Goal: Information Seeking & Learning: Check status

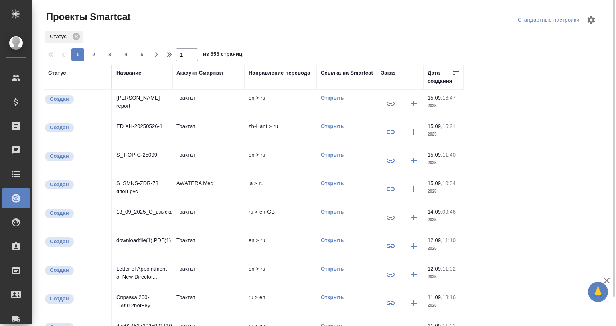
click at [158, 102] on p "[PERSON_NAME] report" at bounding box center [142, 102] width 52 height 16
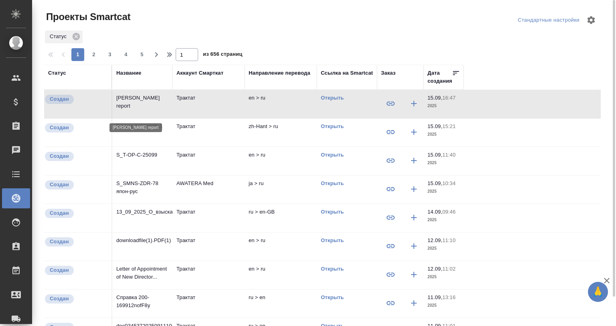
click at [158, 102] on p "[PERSON_NAME] report" at bounding box center [142, 102] width 52 height 16
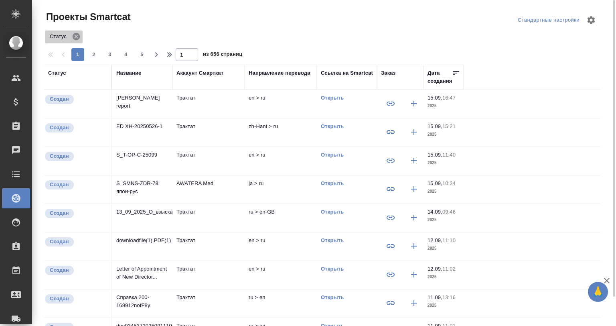
click at [75, 35] on icon at bounding box center [76, 36] width 9 height 9
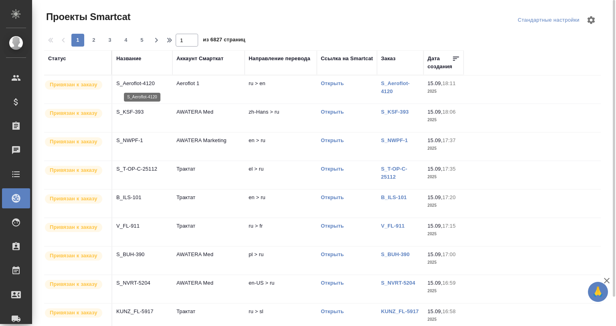
click at [143, 85] on p "S_Aeroflot-4120" at bounding box center [142, 83] width 52 height 8
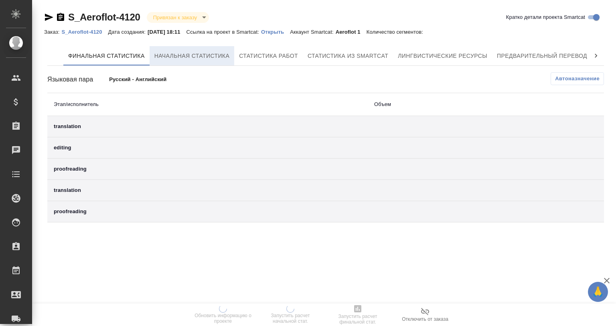
click at [182, 49] on button "Начальная статистика" at bounding box center [192, 55] width 85 height 19
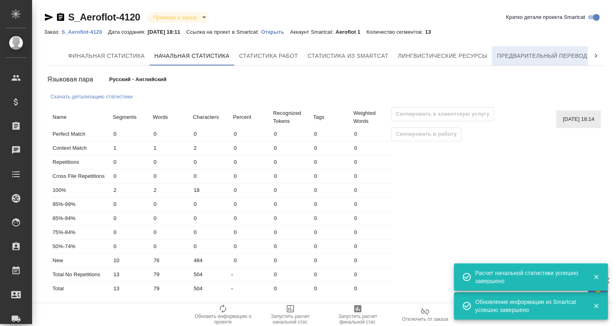
click at [538, 61] on button "Предварительный перевод" at bounding box center [542, 55] width 100 height 19
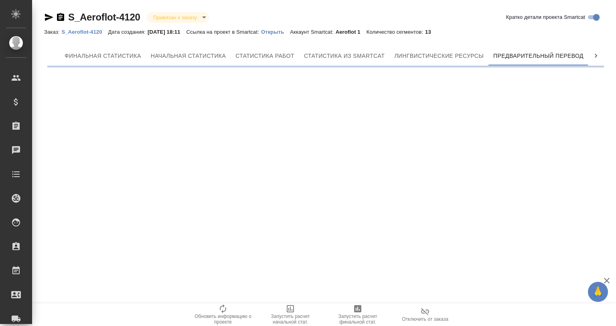
scroll to position [0, 4]
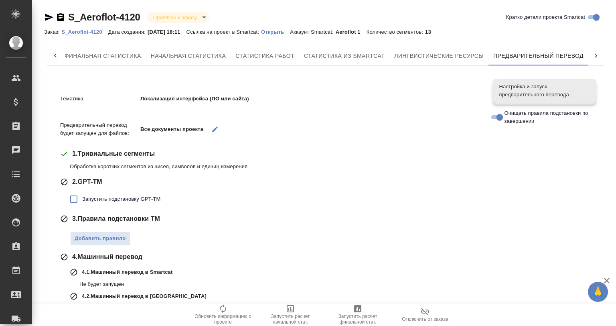
click at [275, 32] on p "Открыть" at bounding box center [275, 32] width 29 height 6
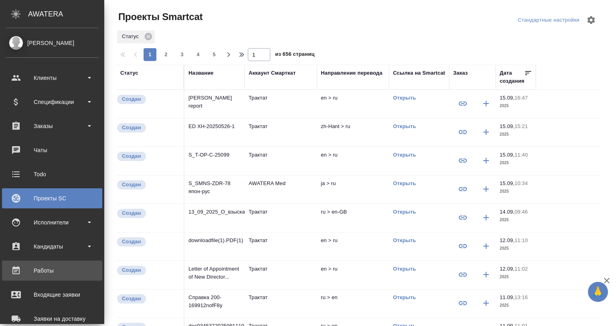
click at [52, 260] on link "Работы" at bounding box center [52, 270] width 100 height 20
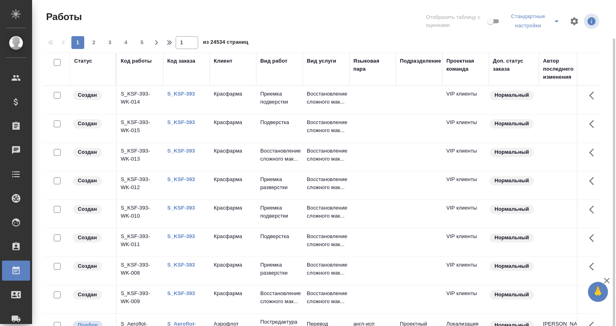
scroll to position [20, 0]
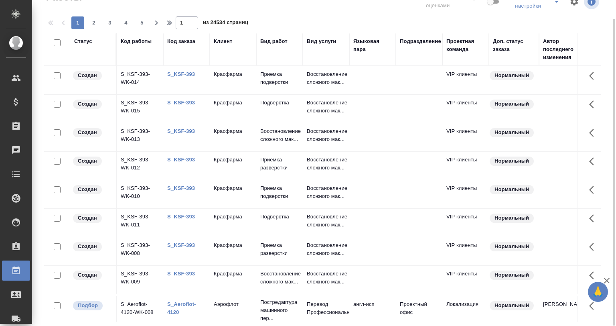
click at [88, 37] on div "Статус" at bounding box center [83, 41] width 18 height 8
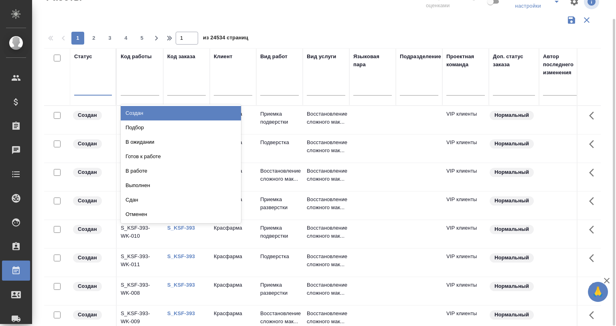
drag, startPoint x: 93, startPoint y: 84, endPoint x: 95, endPoint y: 95, distance: 10.6
click at [93, 86] on div at bounding box center [93, 88] width 38 height 12
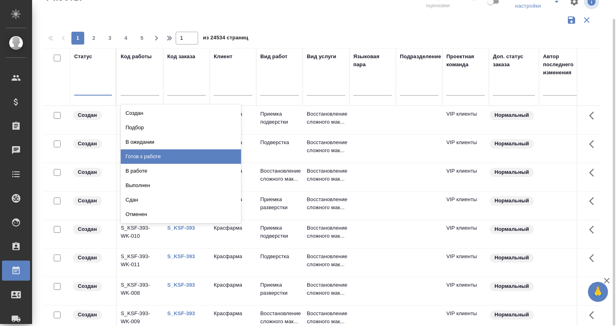
click at [193, 149] on div "Готов к работе" at bounding box center [181, 156] width 120 height 14
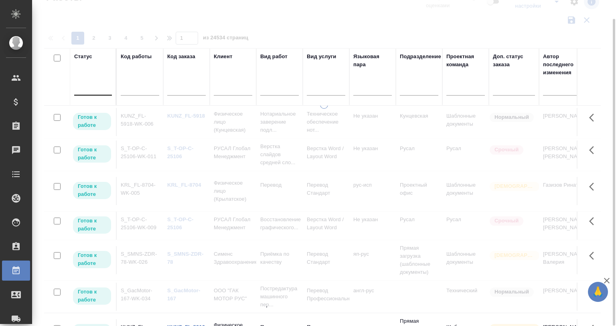
click at [87, 86] on div at bounding box center [93, 88] width 38 height 12
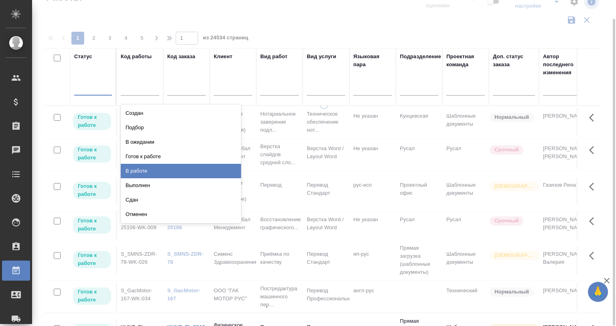
click at [172, 171] on div "В работе" at bounding box center [181, 171] width 120 height 14
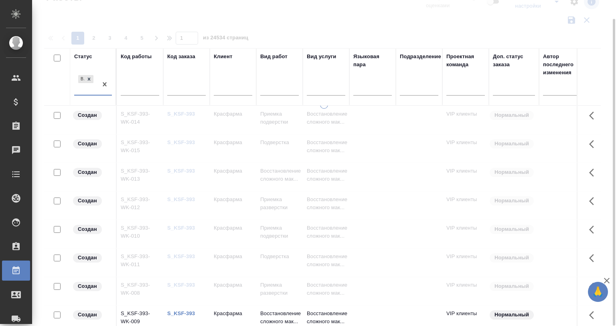
click at [327, 13] on div at bounding box center [324, 143] width 584 height 326
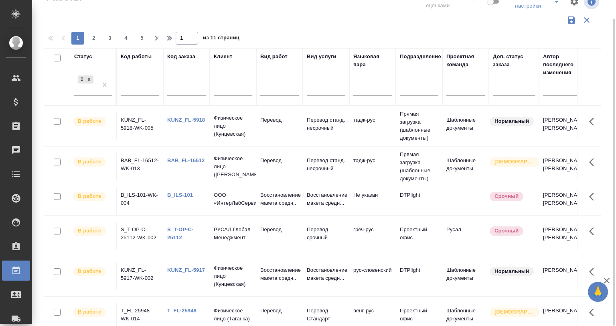
click at [347, 125] on td "Перевод станд. несрочный" at bounding box center [326, 126] width 47 height 28
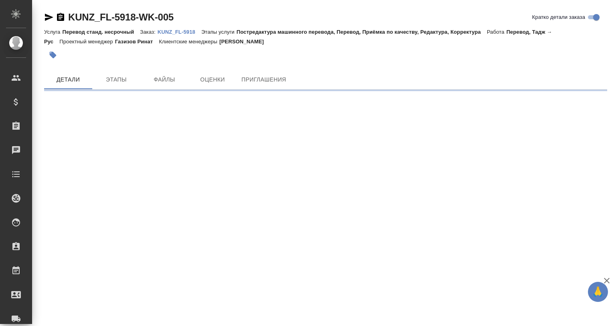
click at [166, 29] on link "KUNZ_FL-5918" at bounding box center [180, 31] width 44 height 7
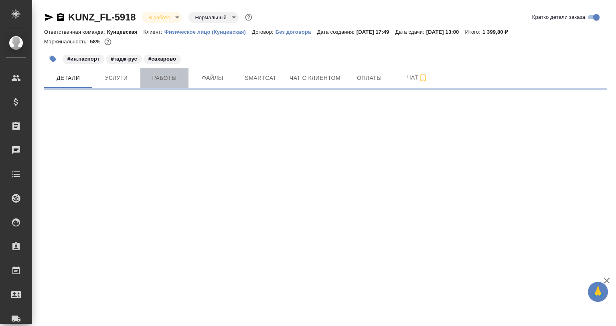
click at [159, 80] on span "Работы" at bounding box center [164, 78] width 39 height 10
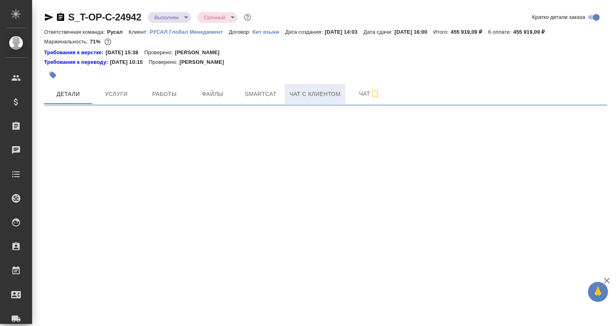
select select "RU"
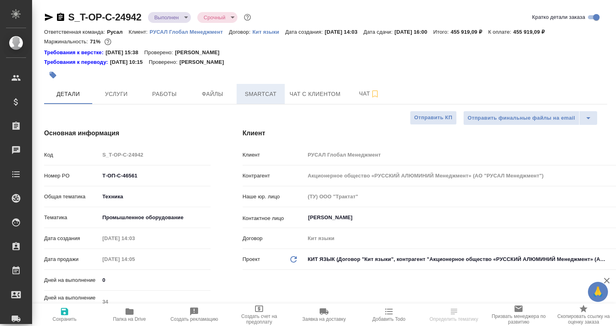
type textarea "x"
type input "[PERSON_NAME] [PERSON_NAME]"
type input "Журавлева Александра"
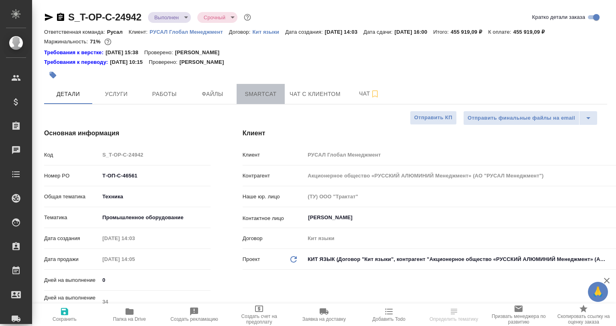
click at [269, 87] on button "Smartcat" at bounding box center [261, 94] width 48 height 20
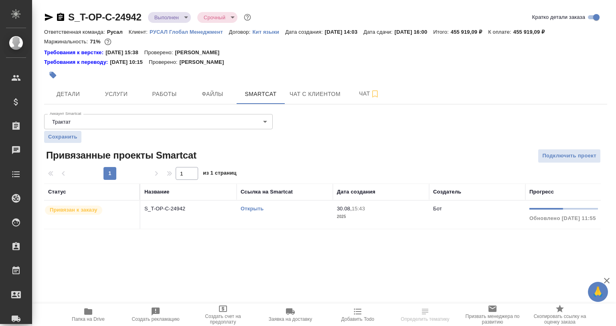
click at [199, 215] on td "S_T-OP-C-24942" at bounding box center [188, 215] width 96 height 28
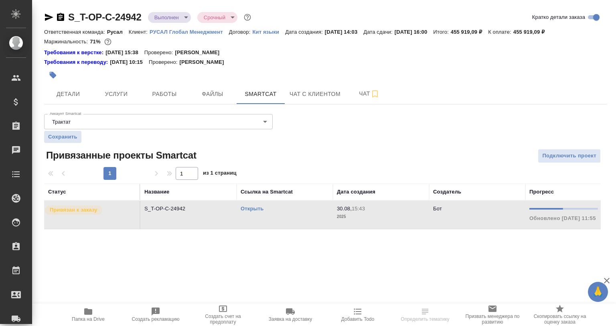
click at [199, 215] on td "S_T-OP-C-24942" at bounding box center [188, 215] width 96 height 28
click at [360, 99] on button "Чат" at bounding box center [369, 94] width 48 height 20
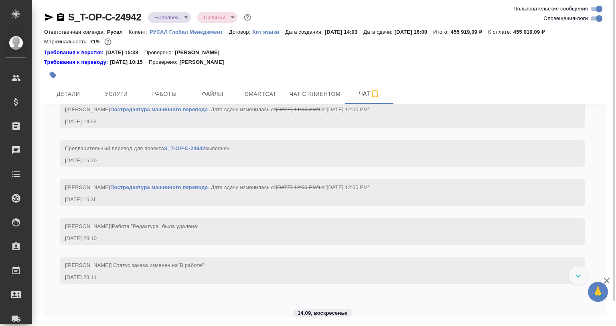
scroll to position [2409, 0]
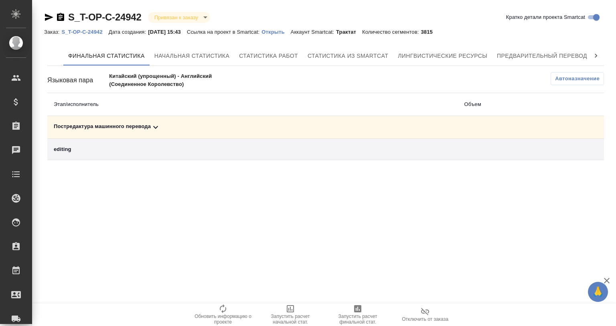
click at [153, 127] on icon at bounding box center [156, 127] width 10 height 10
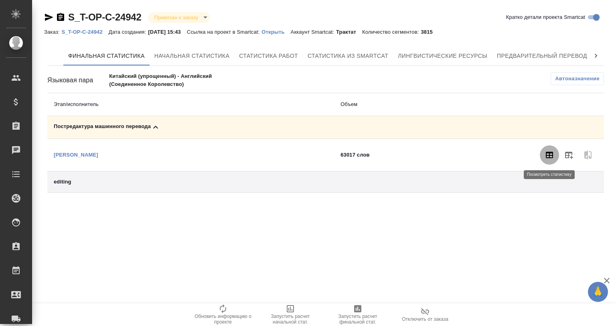
click at [547, 150] on icon "button" at bounding box center [550, 155] width 10 height 10
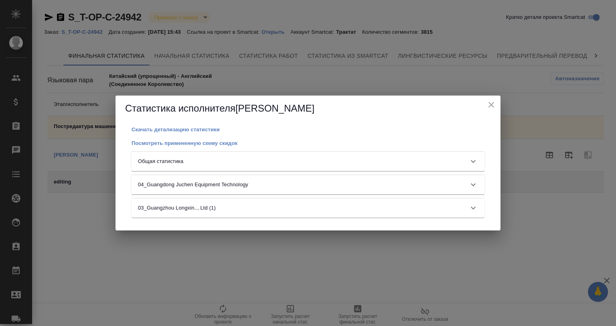
click at [197, 158] on div "Общая статистика" at bounding box center [301, 161] width 326 height 8
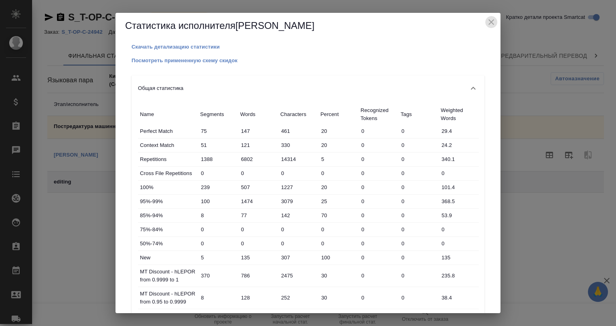
click at [493, 23] on icon "close" at bounding box center [492, 22] width 6 height 6
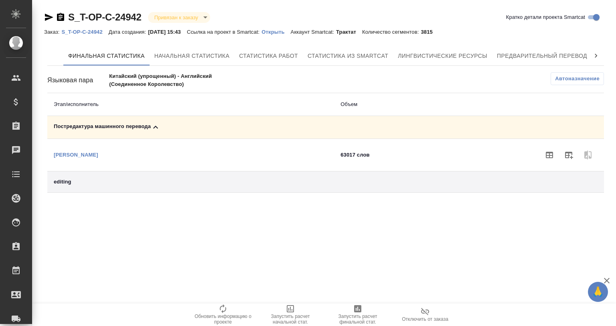
click at [278, 32] on p "Открыть" at bounding box center [276, 32] width 29 height 6
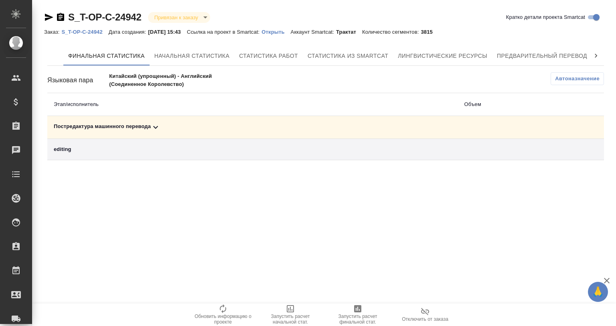
click at [148, 124] on div "Постредактура машинного перевода" at bounding box center [253, 127] width 398 height 10
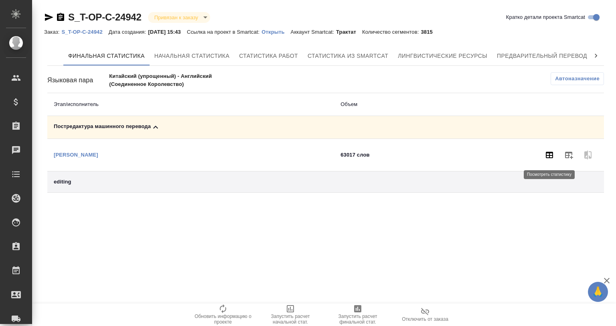
click at [548, 154] on icon "button" at bounding box center [550, 155] width 10 height 10
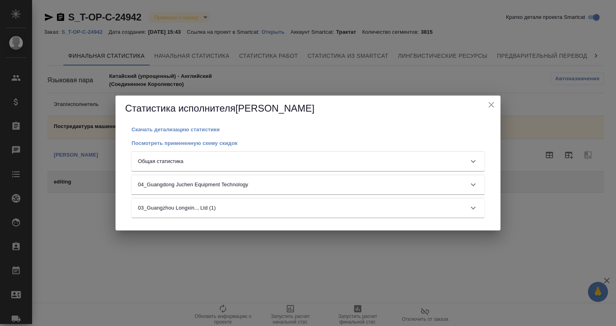
click at [201, 162] on div "Общая статистика" at bounding box center [301, 161] width 326 height 8
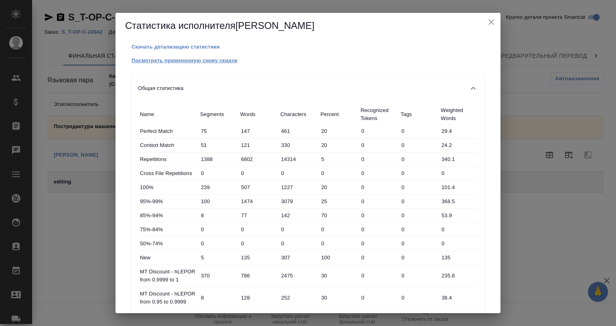
click at [180, 57] on link "Посмотреть примененную схему скидок" at bounding box center [185, 60] width 106 height 7
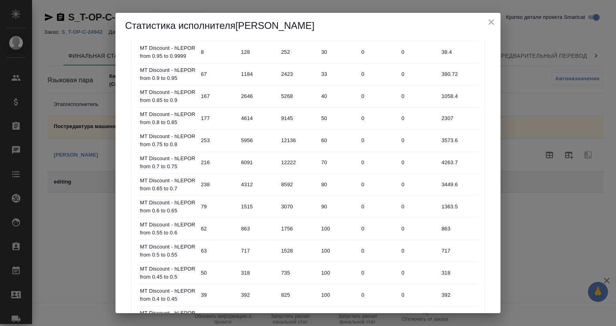
scroll to position [170, 0]
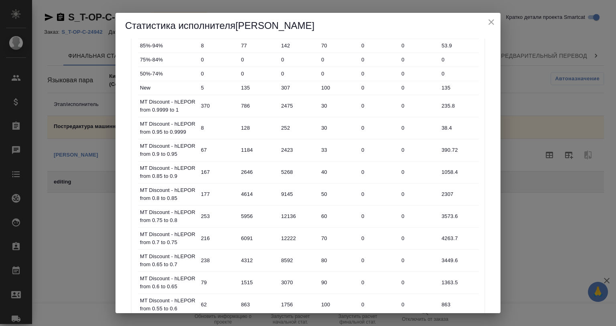
drag, startPoint x: 491, startPoint y: 14, endPoint x: 486, endPoint y: 22, distance: 9.7
click at [490, 17] on div "Статистика исполнителя Wang Baihan" at bounding box center [308, 26] width 385 height 26
click at [485, 22] on button "close" at bounding box center [491, 22] width 12 height 12
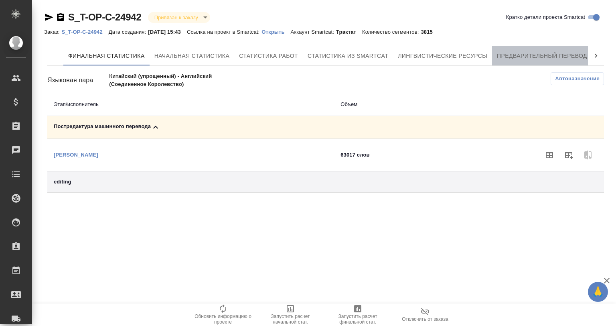
click at [554, 51] on span "Предварительный перевод" at bounding box center [542, 56] width 90 height 10
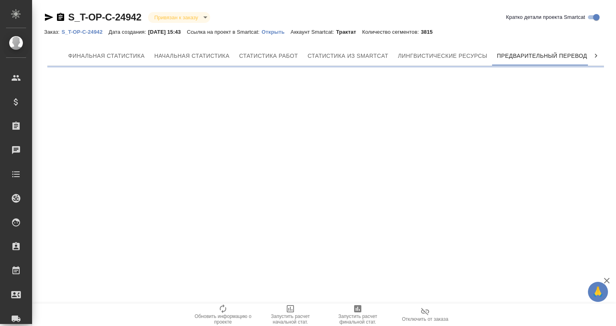
scroll to position [0, 4]
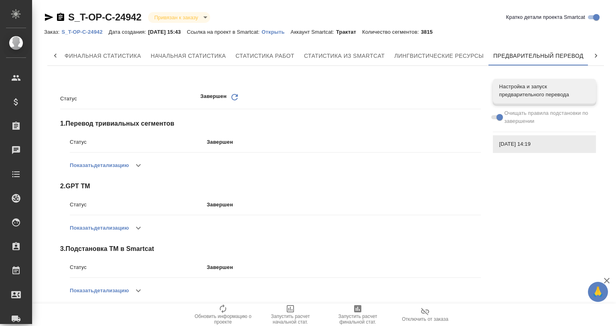
click at [140, 169] on icon "button" at bounding box center [139, 165] width 10 height 10
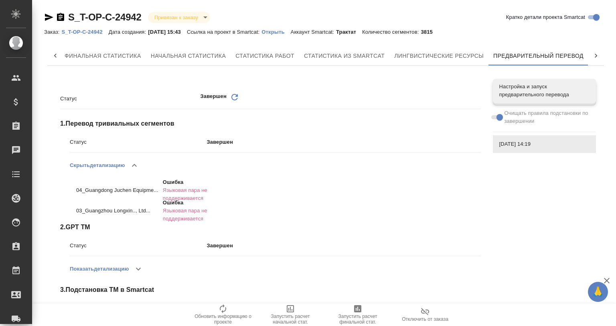
click at [139, 162] on icon "button" at bounding box center [135, 165] width 10 height 10
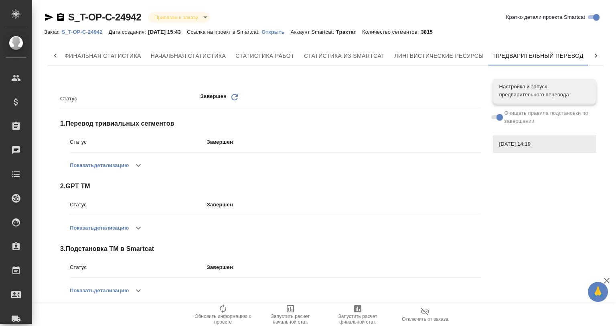
click at [143, 227] on icon "button" at bounding box center [139, 228] width 10 height 10
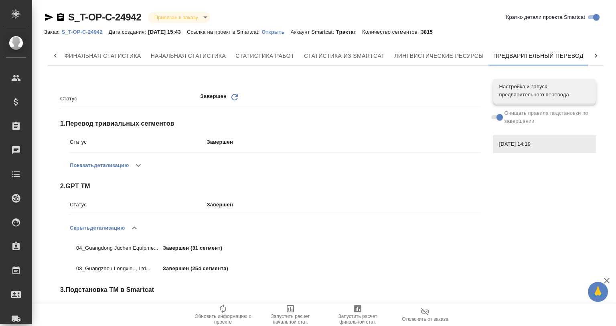
click at [137, 226] on icon "button" at bounding box center [135, 228] width 10 height 10
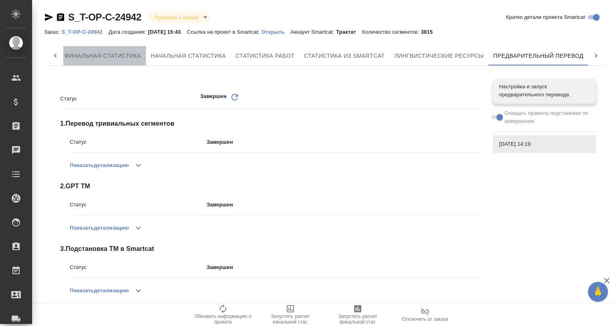
click at [99, 47] on button "Финальная статистика" at bounding box center [103, 55] width 86 height 19
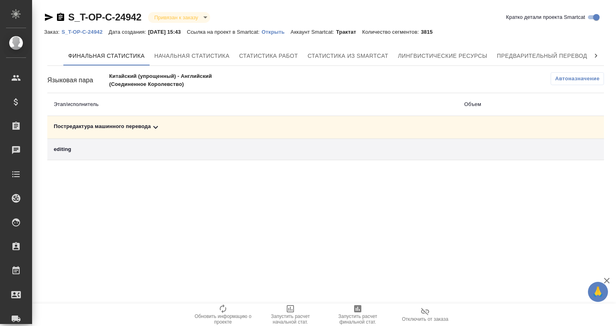
click at [138, 126] on div "Постредактура машинного перевода" at bounding box center [253, 127] width 398 height 10
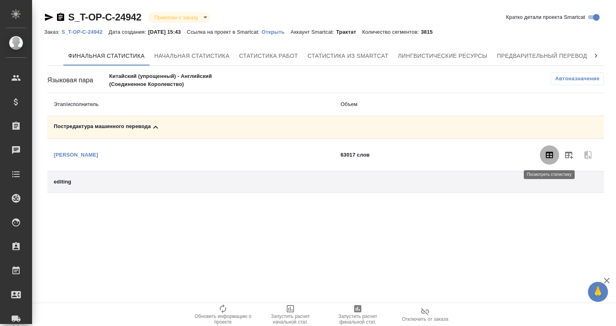
click at [548, 152] on icon "button" at bounding box center [549, 155] width 7 height 6
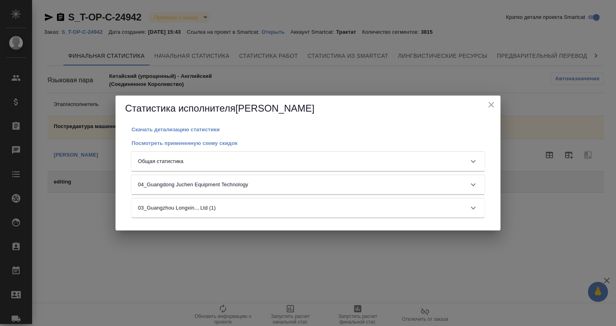
click at [237, 160] on div "Общая статистика" at bounding box center [301, 161] width 326 height 8
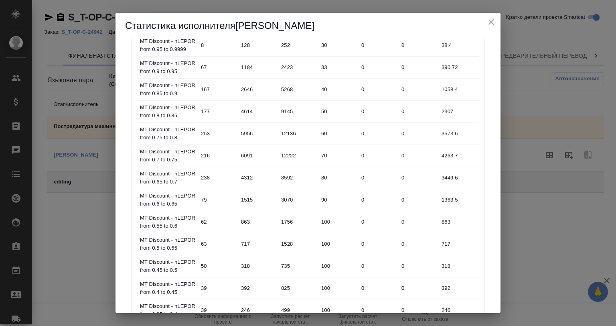
scroll to position [491, 0]
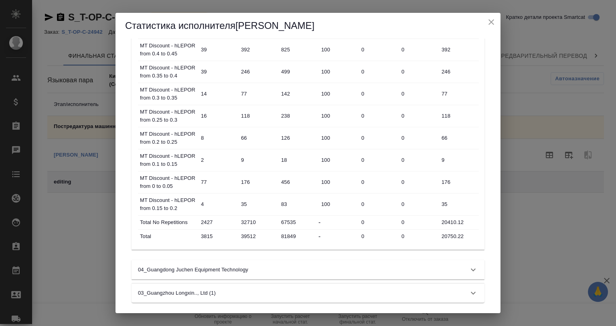
click at [487, 19] on icon "close" at bounding box center [492, 22] width 10 height 10
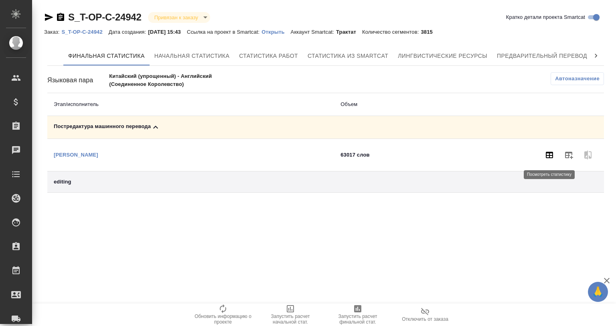
click at [549, 156] on icon "button" at bounding box center [550, 155] width 10 height 10
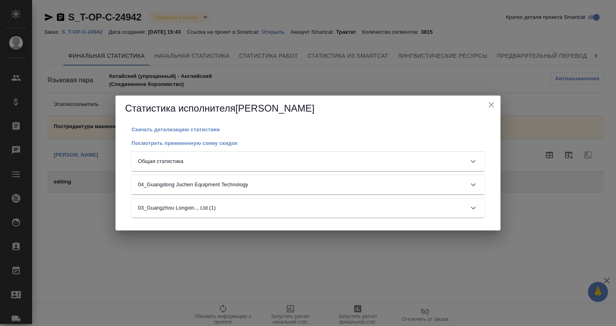
click at [213, 160] on div "Общая статистика" at bounding box center [301, 161] width 326 height 8
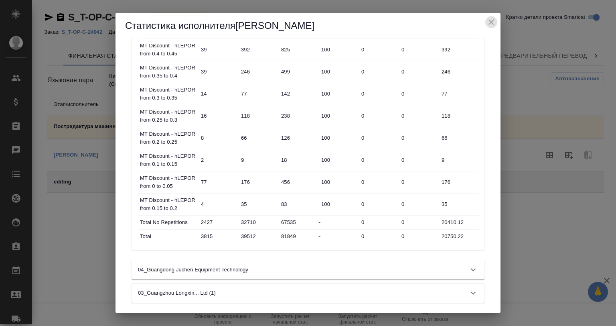
click at [487, 22] on icon "close" at bounding box center [492, 22] width 10 height 10
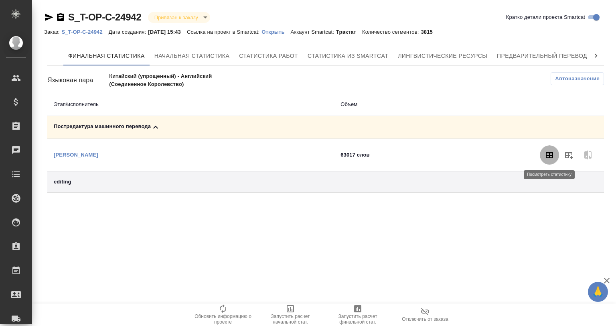
click at [552, 156] on icon "button" at bounding box center [550, 155] width 10 height 10
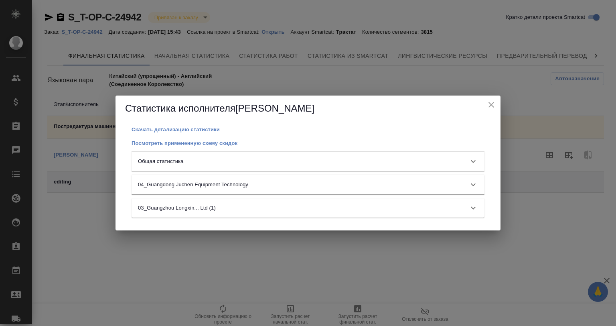
click at [233, 160] on div "Общая статистика" at bounding box center [301, 161] width 326 height 8
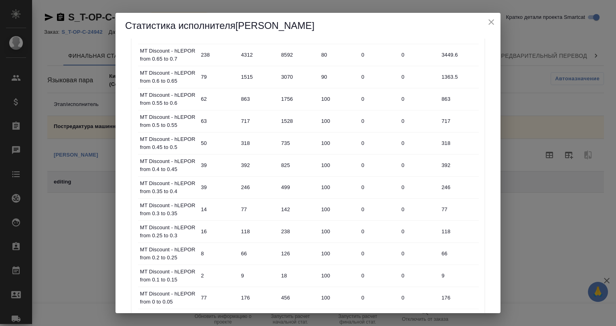
scroll to position [455, 0]
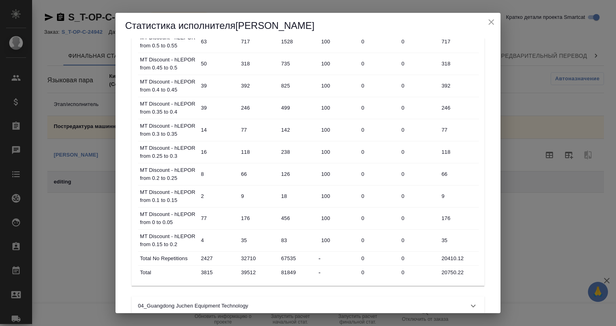
type input "3815"
click at [238, 268] on input "3815" at bounding box center [218, 272] width 40 height 12
click at [244, 268] on input "39512" at bounding box center [258, 272] width 39 height 12
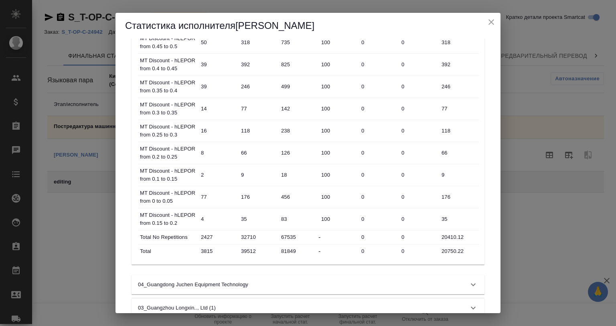
scroll to position [491, 0]
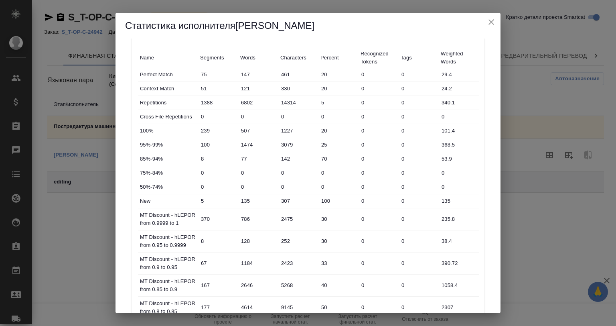
scroll to position [0, 0]
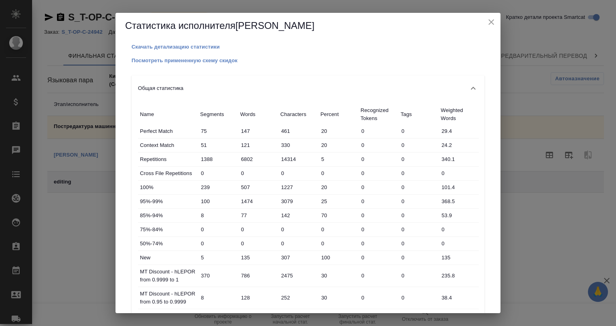
click at [520, 77] on div "Статистика исполнителя Wang Baihan Скачать детализацию статистики Посмотреть пр…" at bounding box center [308, 163] width 616 height 326
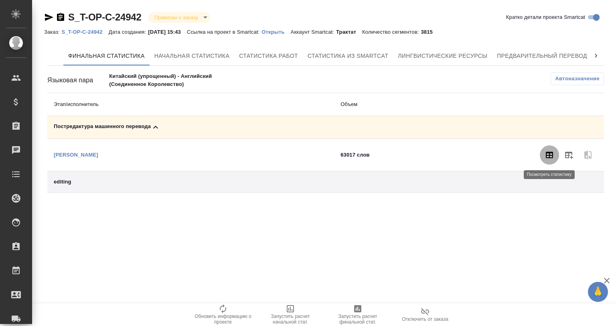
click at [547, 155] on icon "button" at bounding box center [549, 155] width 7 height 6
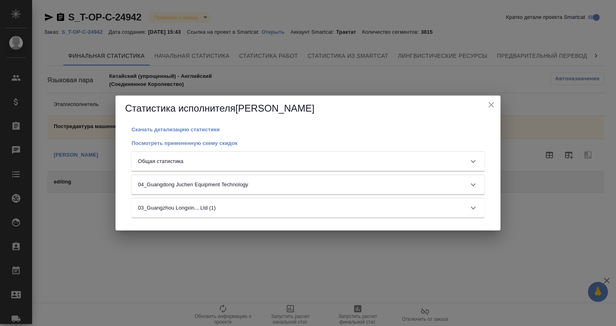
click at [339, 161] on div "Общая статистика" at bounding box center [301, 161] width 326 height 8
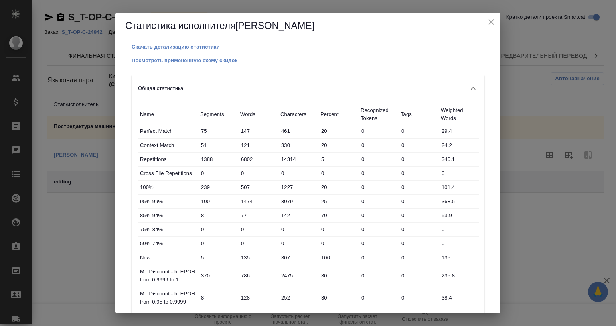
click at [181, 47] on p "Скачать детализацию статистики" at bounding box center [176, 47] width 88 height 6
drag, startPoint x: 487, startPoint y: 20, endPoint x: 437, endPoint y: 33, distance: 51.9
click at [487, 20] on icon "close" at bounding box center [492, 22] width 10 height 10
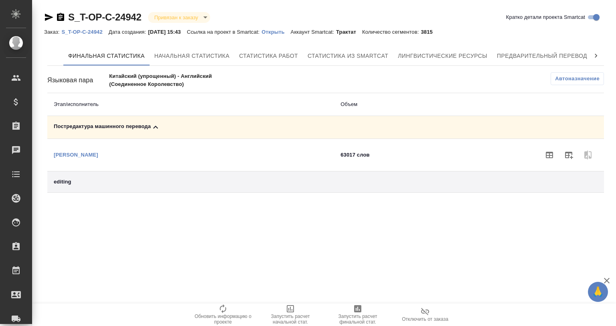
click at [275, 30] on p "Открыть" at bounding box center [276, 32] width 29 height 6
click at [545, 152] on icon "button" at bounding box center [550, 155] width 10 height 10
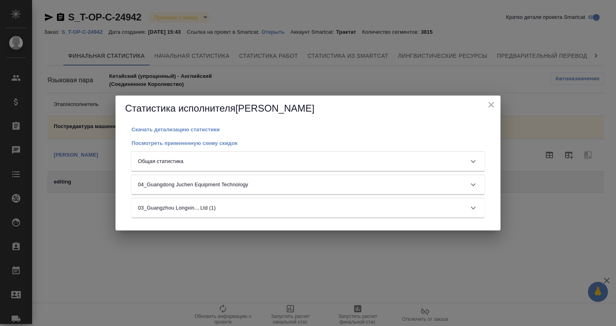
click at [278, 155] on div "Общая статистика" at bounding box center [308, 161] width 353 height 19
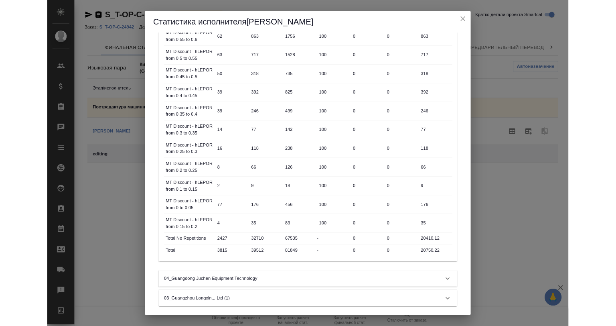
scroll to position [491, 0]
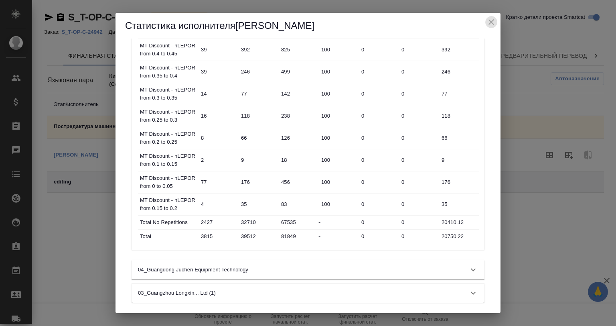
click at [489, 19] on icon "close" at bounding box center [492, 22] width 10 height 10
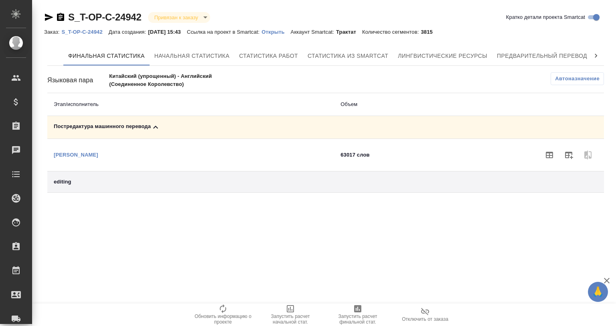
click at [279, 34] on p "Открыть" at bounding box center [276, 32] width 29 height 6
click at [93, 29] on p "S_T-OP-C-24942" at bounding box center [84, 32] width 47 height 6
click at [279, 29] on p "Открыть" at bounding box center [276, 32] width 29 height 6
click at [563, 53] on span "Предварительный перевод" at bounding box center [542, 56] width 90 height 10
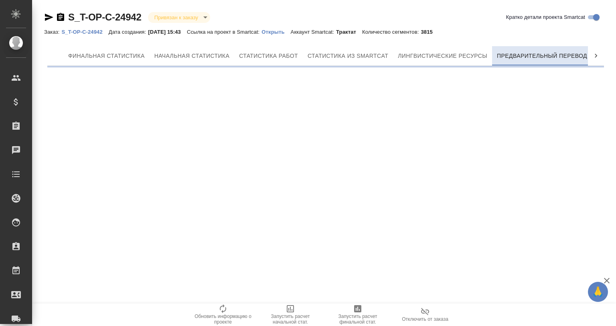
scroll to position [0, 4]
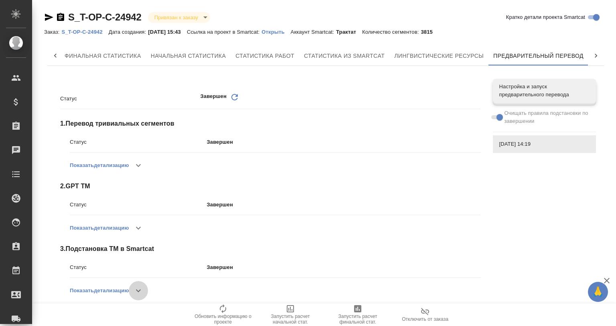
click at [135, 284] on button "button" at bounding box center [138, 290] width 19 height 19
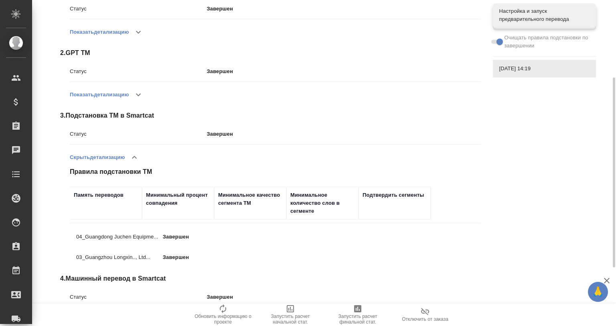
scroll to position [160, 0]
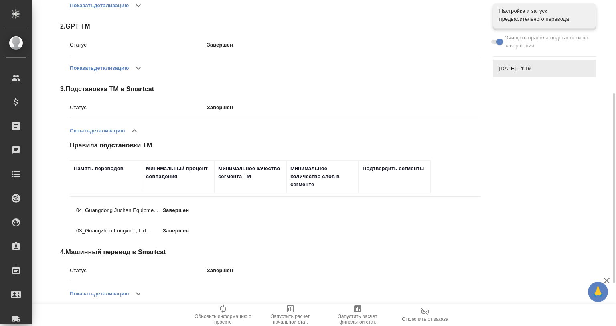
click at [137, 191] on th "Память переводов" at bounding box center [106, 176] width 72 height 33
click at [135, 128] on icon "button" at bounding box center [135, 131] width 10 height 10
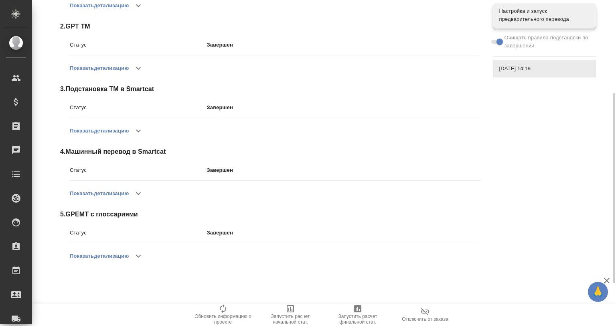
click at [135, 128] on icon "button" at bounding box center [139, 131] width 10 height 10
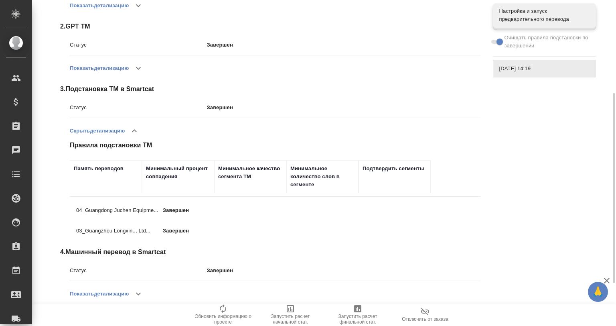
click at [135, 128] on icon "button" at bounding box center [135, 131] width 10 height 10
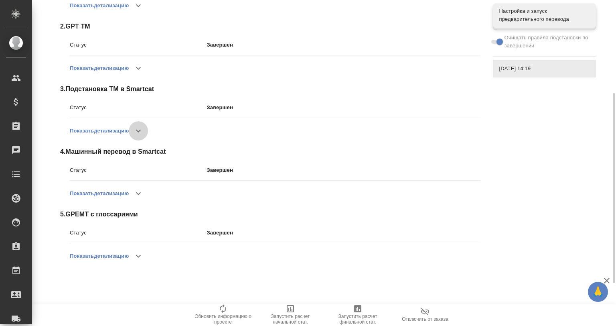
click at [135, 128] on icon "button" at bounding box center [139, 131] width 10 height 10
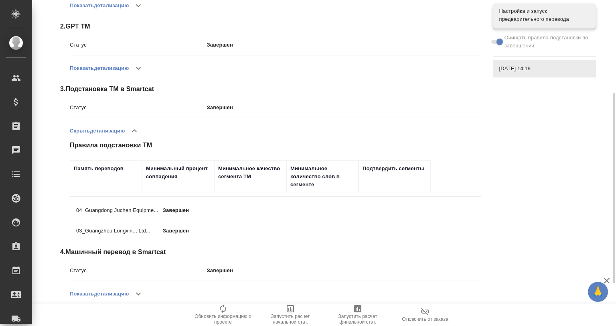
click at [98, 165] on div "Память переводов" at bounding box center [99, 168] width 50 height 8
click at [51, 133] on div "Статус Завершен Обновить 1 . Перевод тривиальных сегментов Статус Завершен Пока…" at bounding box center [264, 149] width 427 height 466
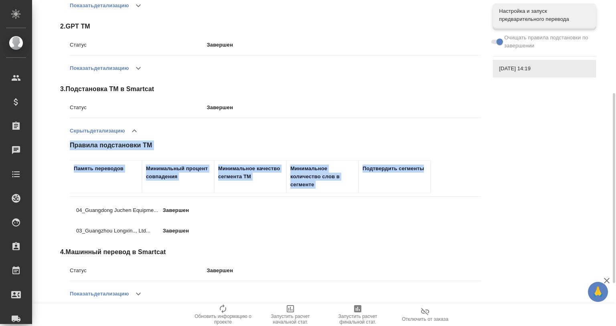
drag, startPoint x: 52, startPoint y: 116, endPoint x: 430, endPoint y: 168, distance: 381.9
click at [430, 168] on div "Статус Завершен Обновить 1 . Перевод тривиальных сегментов Статус Завершен Пока…" at bounding box center [264, 149] width 427 height 466
click at [417, 166] on div "Подтвердить сегменты" at bounding box center [393, 168] width 61 height 8
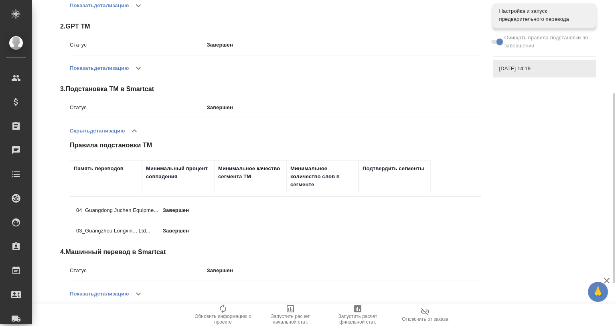
drag, startPoint x: 539, startPoint y: 162, endPoint x: 548, endPoint y: 164, distance: 9.5
click at [540, 162] on div "Статус Завершен Обновить 1 . Перевод тривиальных сегментов Статус Завершен Пока…" at bounding box center [325, 149] width 557 height 473
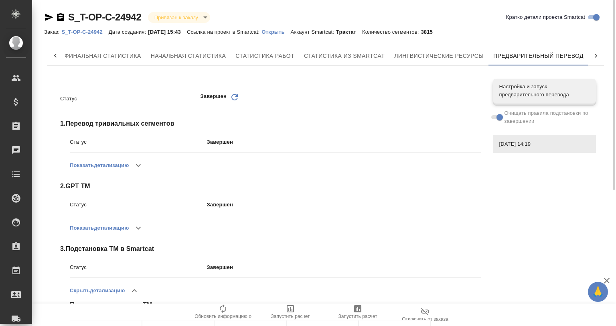
scroll to position [106, 0]
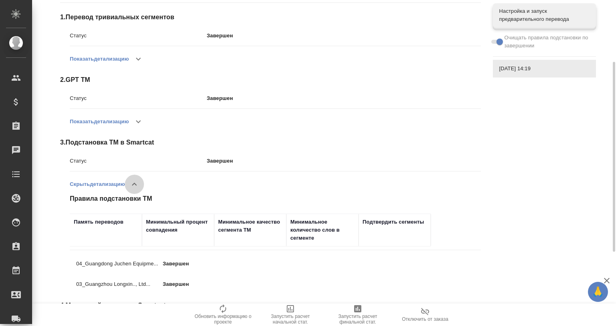
click at [135, 186] on icon "button" at bounding box center [135, 184] width 10 height 10
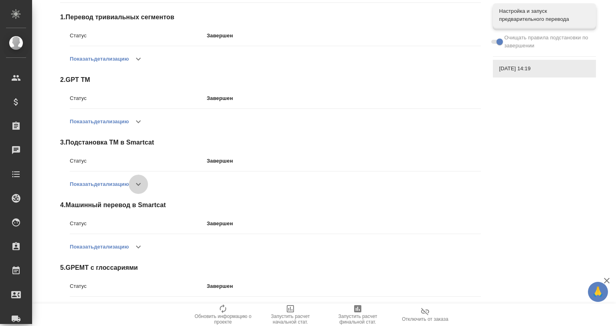
click at [143, 183] on icon "button" at bounding box center [139, 184] width 10 height 10
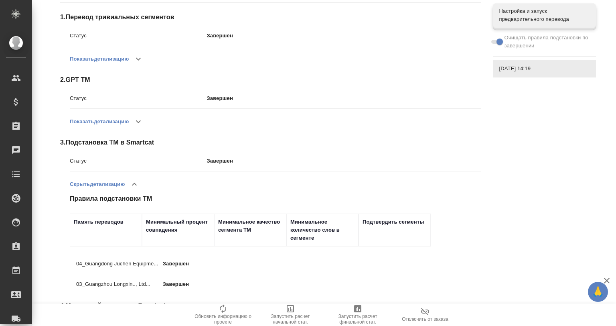
click at [134, 181] on icon "button" at bounding box center [135, 184] width 10 height 10
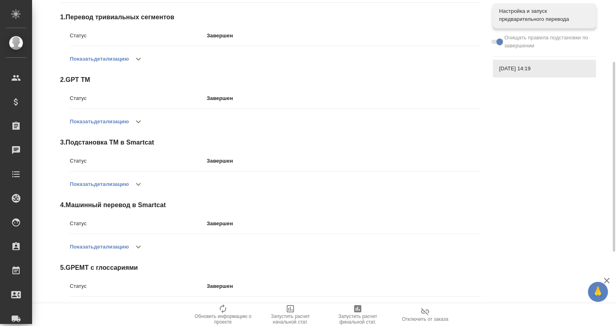
scroll to position [0, 0]
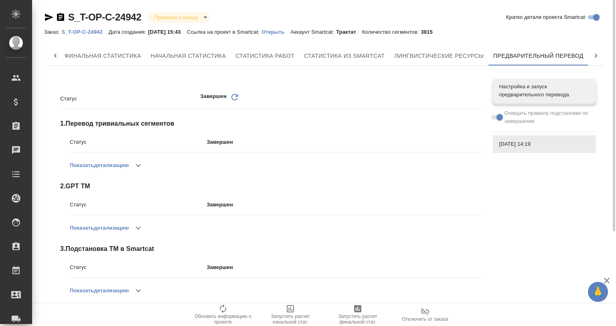
click at [513, 142] on span "31.08.2025, 14:19" at bounding box center [545, 144] width 90 height 8
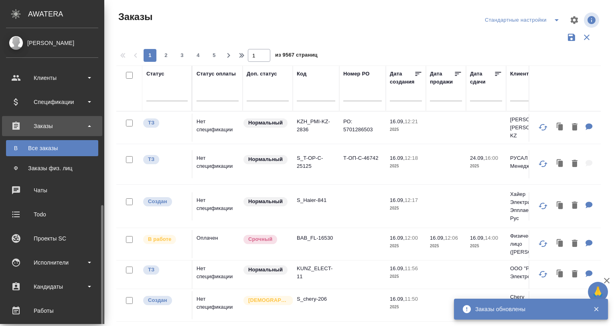
click at [34, 135] on li "Заказы В Все заказы Ф Заказы физ. лиц" at bounding box center [52, 146] width 104 height 60
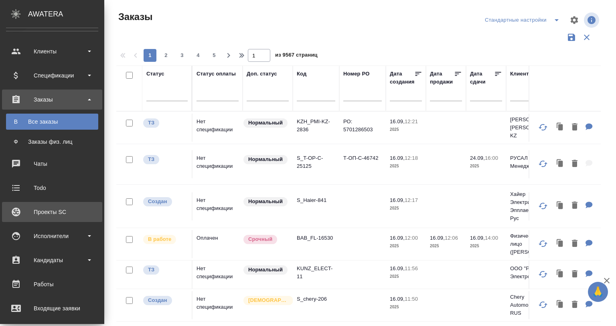
scroll to position [26, 0]
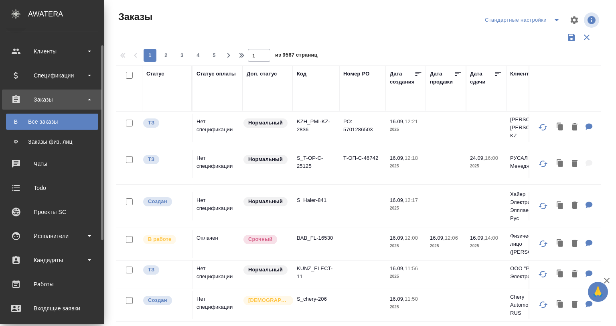
click at [42, 212] on div "Проекты SC" at bounding box center [52, 212] width 92 height 12
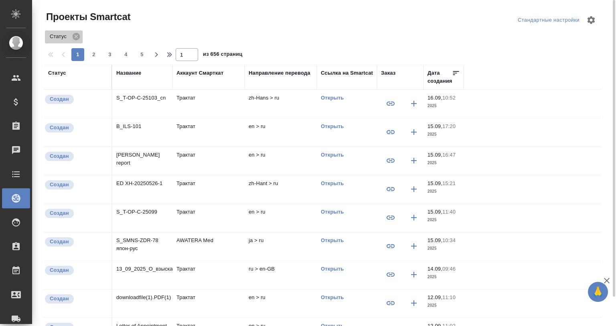
drag, startPoint x: 73, startPoint y: 35, endPoint x: 110, endPoint y: 77, distance: 55.4
click at [74, 35] on icon at bounding box center [76, 36] width 7 height 7
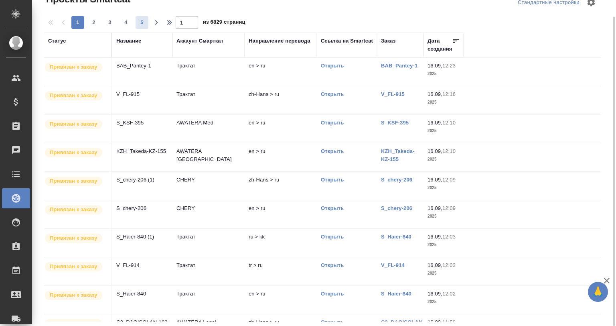
click at [141, 22] on span "5" at bounding box center [142, 22] width 13 height 8
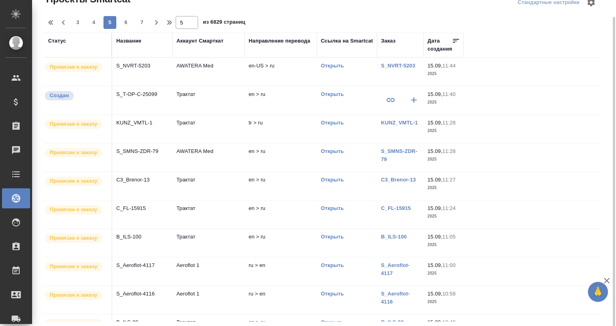
drag, startPoint x: 140, startPoint y: 21, endPoint x: 140, endPoint y: 33, distance: 12.0
click at [140, 22] on span "7" at bounding box center [142, 22] width 13 height 8
type input "7"
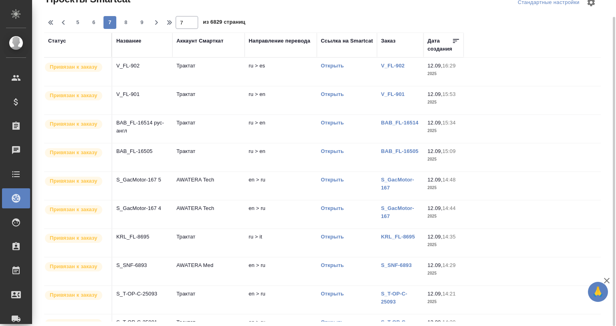
click at [142, 184] on td "S_GacMotor-167 5" at bounding box center [142, 186] width 60 height 28
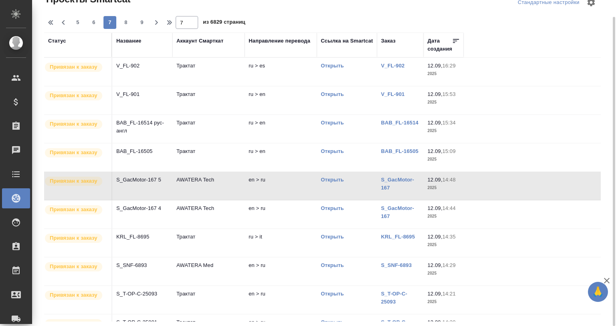
click at [142, 184] on td "S_GacMotor-167 5" at bounding box center [142, 186] width 60 height 28
click at [131, 216] on td "S_GacMotor-167 4" at bounding box center [142, 214] width 60 height 28
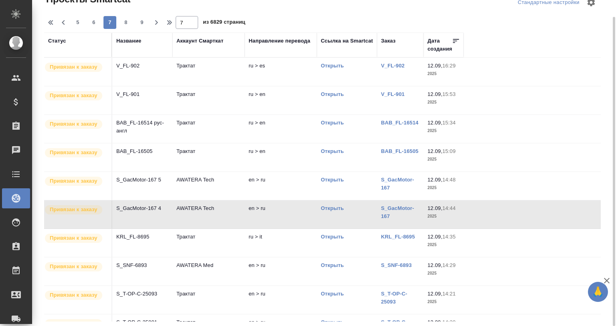
click at [131, 216] on td "S_GacMotor-167 4" at bounding box center [142, 214] width 60 height 28
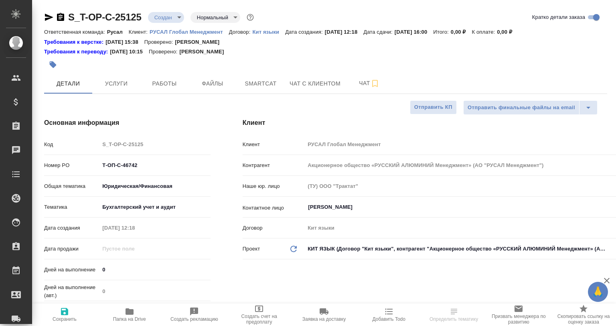
select select "RU"
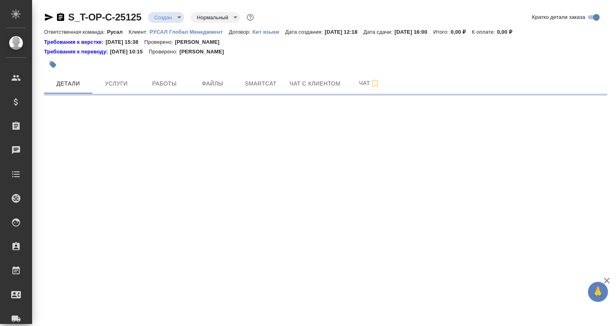
select select "RU"
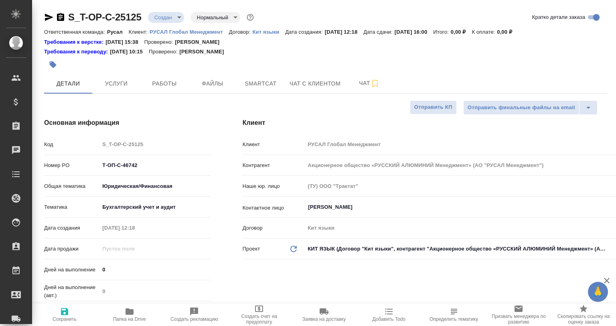
type textarea "x"
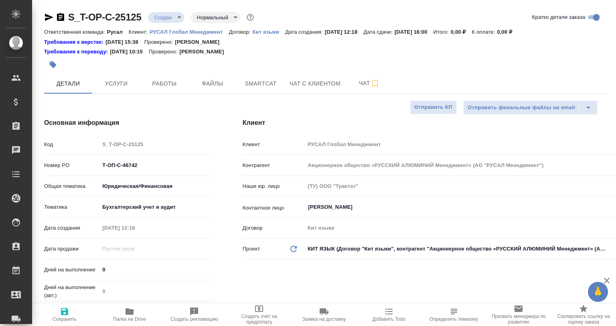
type textarea "x"
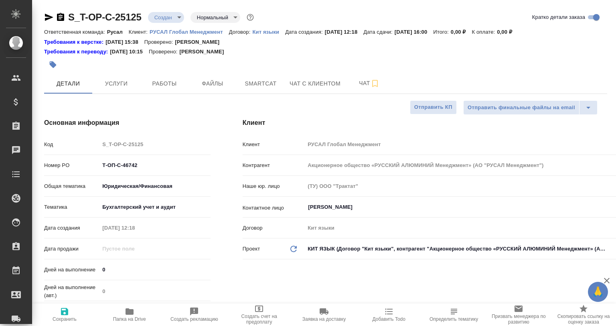
type textarea "x"
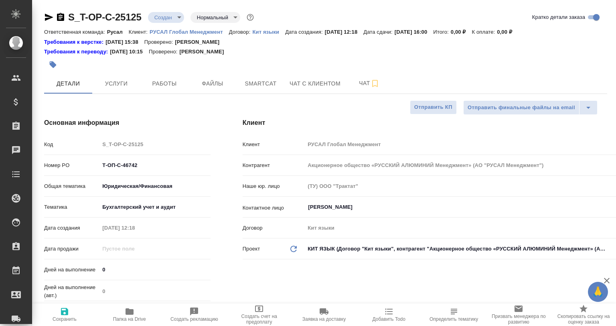
type textarea "x"
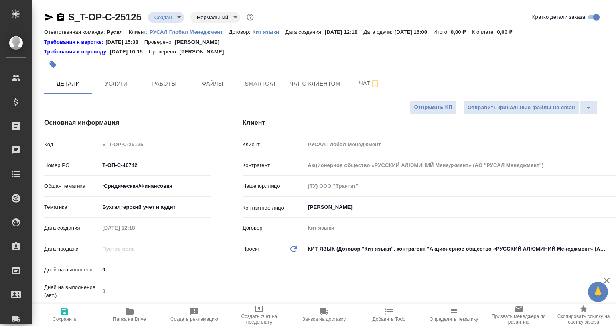
type textarea "x"
click at [277, 83] on span "Smartcat" at bounding box center [261, 84] width 39 height 10
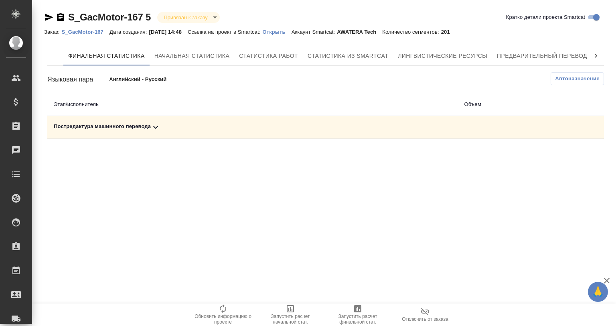
click at [154, 132] on icon at bounding box center [156, 127] width 10 height 10
click at [546, 154] on icon "button" at bounding box center [550, 155] width 10 height 10
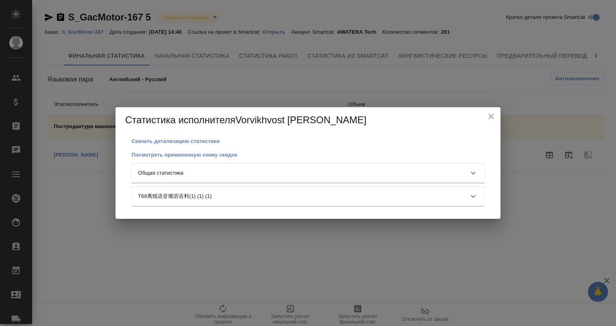
click at [295, 169] on div "Общая статистика" at bounding box center [301, 173] width 326 height 8
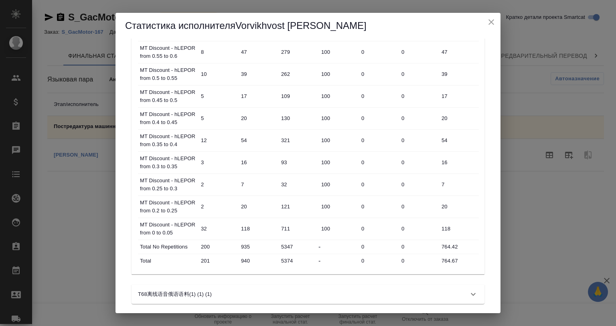
scroll to position [401, 0]
click at [490, 23] on icon "close" at bounding box center [492, 22] width 6 height 6
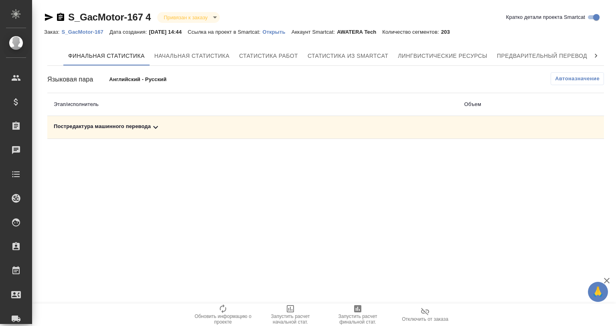
click at [159, 128] on icon at bounding box center [156, 127] width 10 height 10
click at [547, 154] on icon "button" at bounding box center [550, 155] width 10 height 10
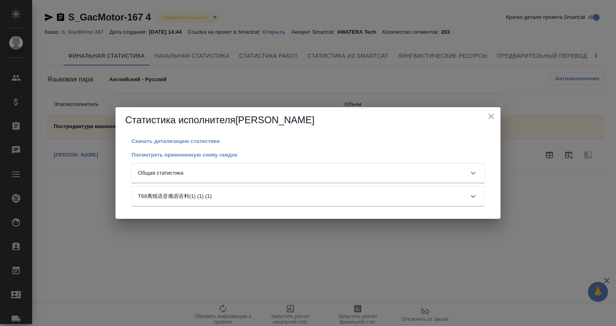
click at [269, 171] on div "Общая статистика" at bounding box center [301, 173] width 326 height 8
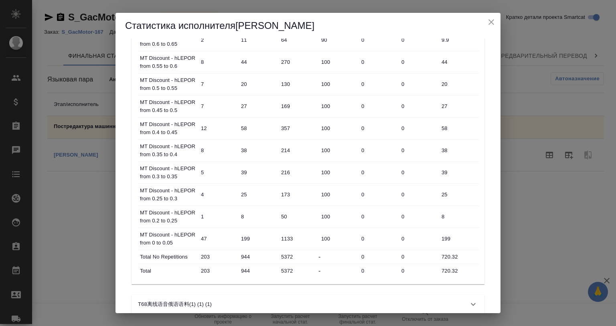
scroll to position [401, 0]
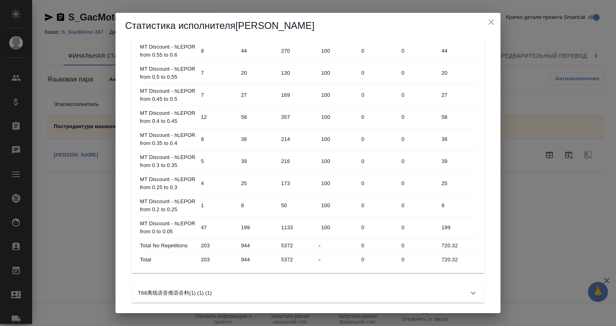
click at [487, 14] on div "Статистика исполнителя [PERSON_NAME]" at bounding box center [308, 26] width 385 height 26
click at [489, 20] on icon "close" at bounding box center [492, 22] width 6 height 6
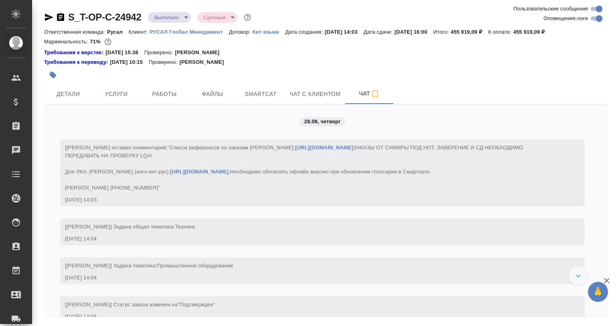
scroll to position [2409, 0]
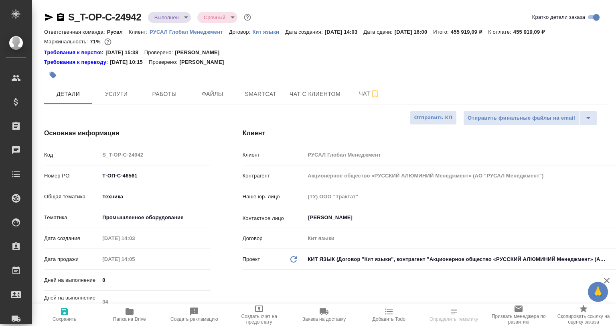
select select "RU"
click at [358, 96] on span "Чат" at bounding box center [369, 94] width 39 height 10
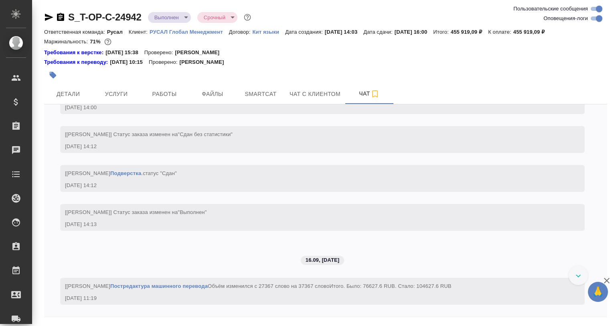
scroll to position [4234, 0]
click at [607, 281] on icon "button" at bounding box center [607, 281] width 6 height 6
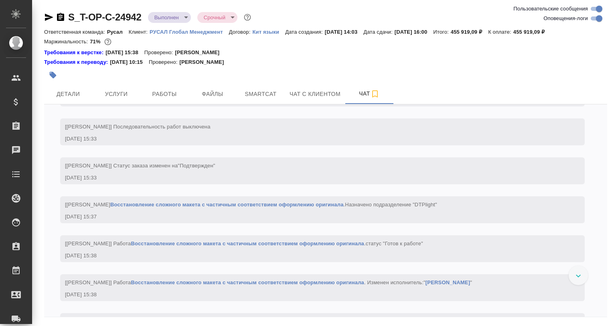
scroll to position [2389, 0]
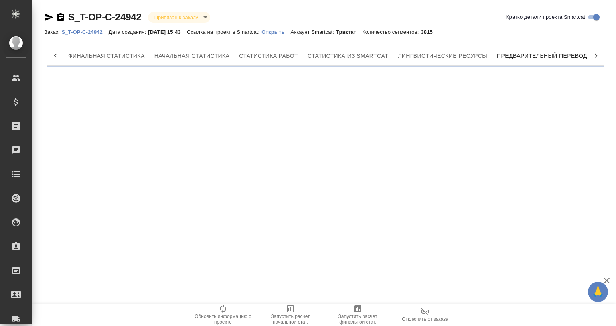
scroll to position [0, 4]
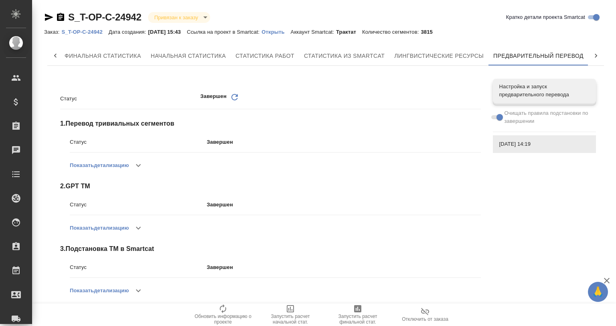
click at [232, 95] on icon at bounding box center [235, 97] width 6 height 6
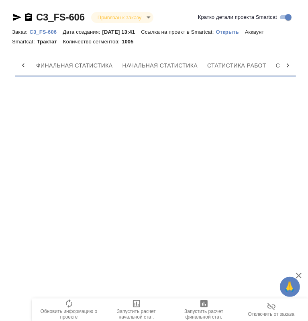
scroll to position [0, 280]
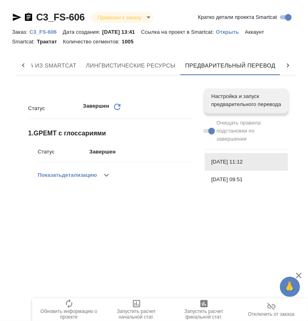
click at [106, 169] on button "button" at bounding box center [106, 174] width 19 height 19
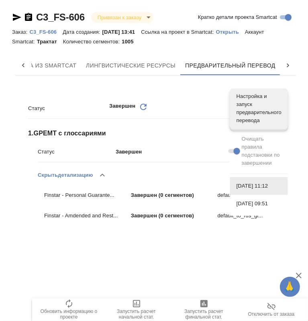
click at [107, 176] on icon "button" at bounding box center [102, 175] width 10 height 10
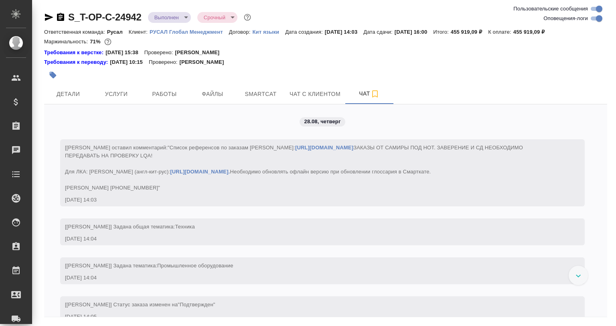
scroll to position [2389, 0]
